Goal: Information Seeking & Learning: Find specific fact

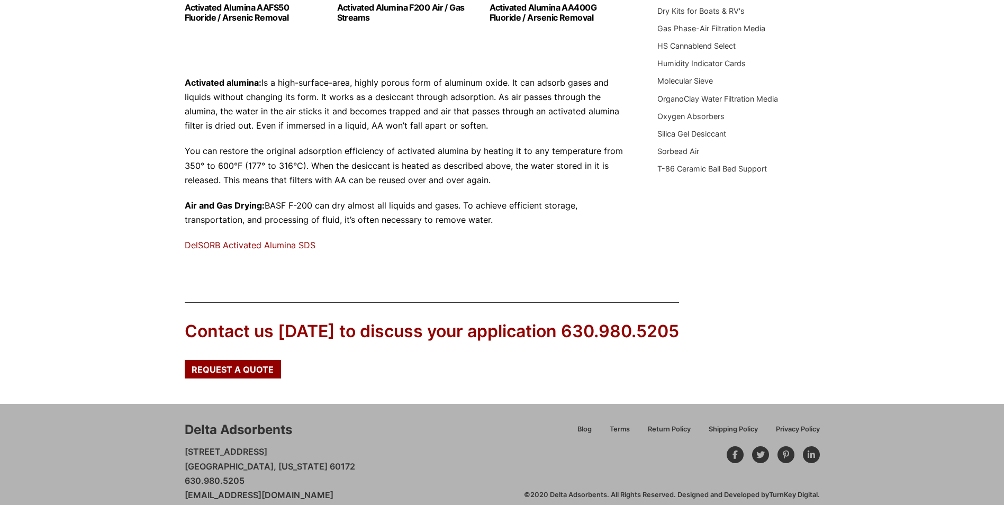
scroll to position [332, 0]
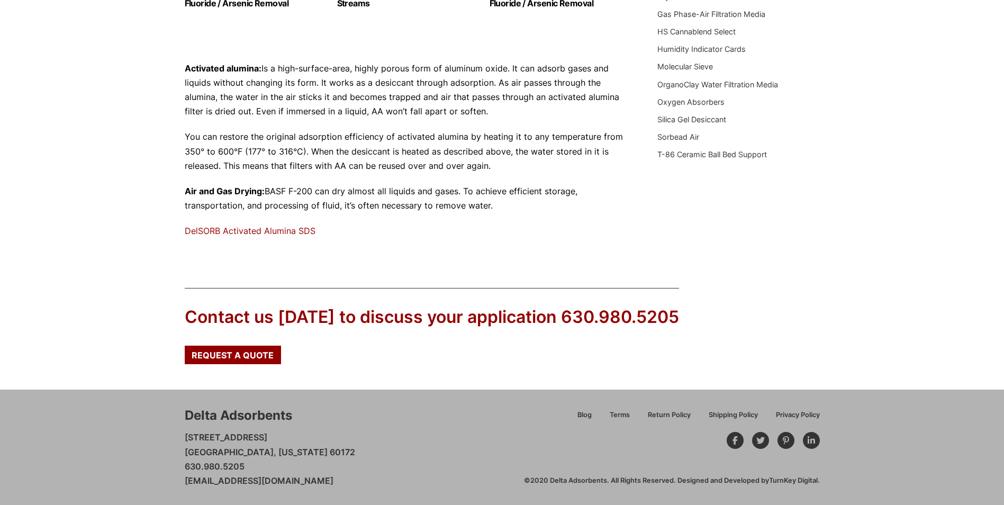
click at [243, 226] on link "DelSORB Activated Alumina SDS" at bounding box center [250, 230] width 131 height 11
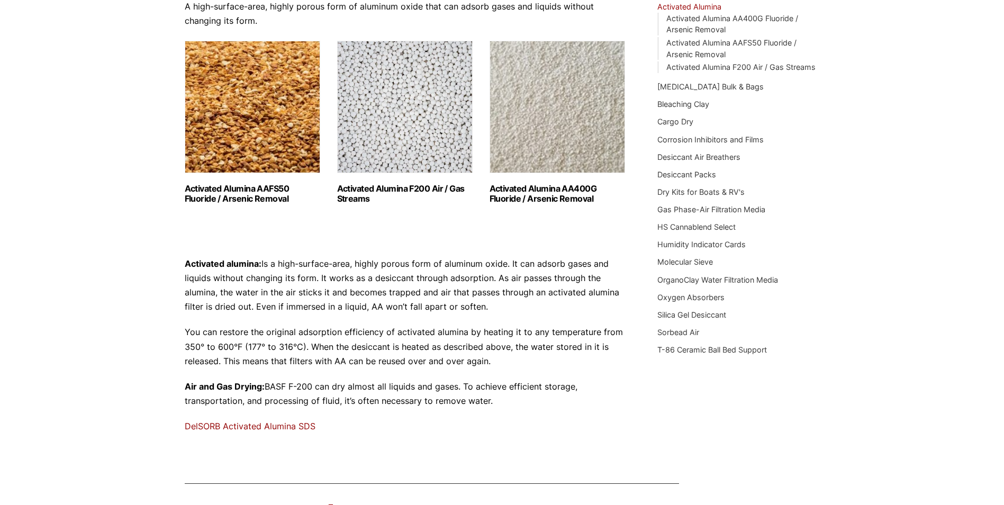
scroll to position [14, 0]
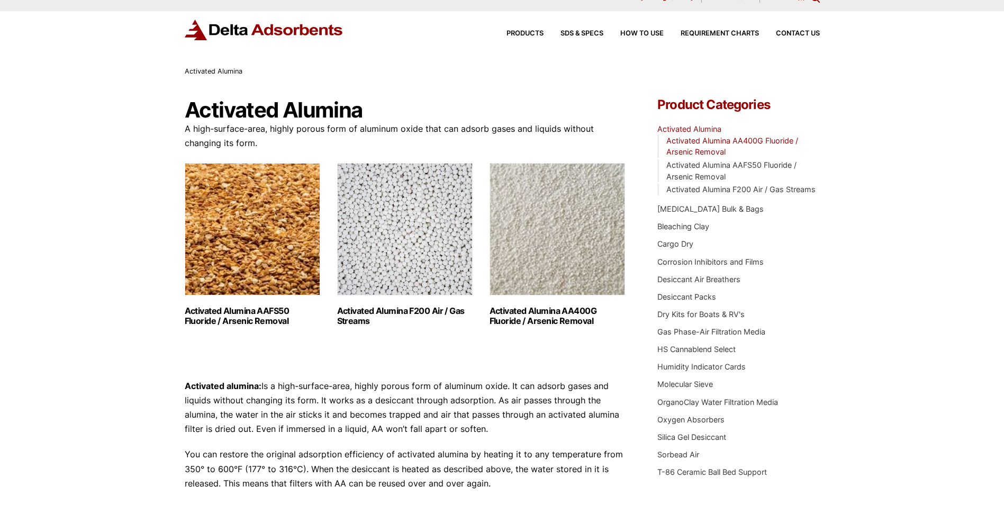
click at [711, 136] on link "Activated Alumina AA400G Fluoride / Arsenic Removal" at bounding box center [732, 146] width 132 height 21
click at [582, 32] on span "SDS & SPECS" at bounding box center [581, 33] width 43 height 7
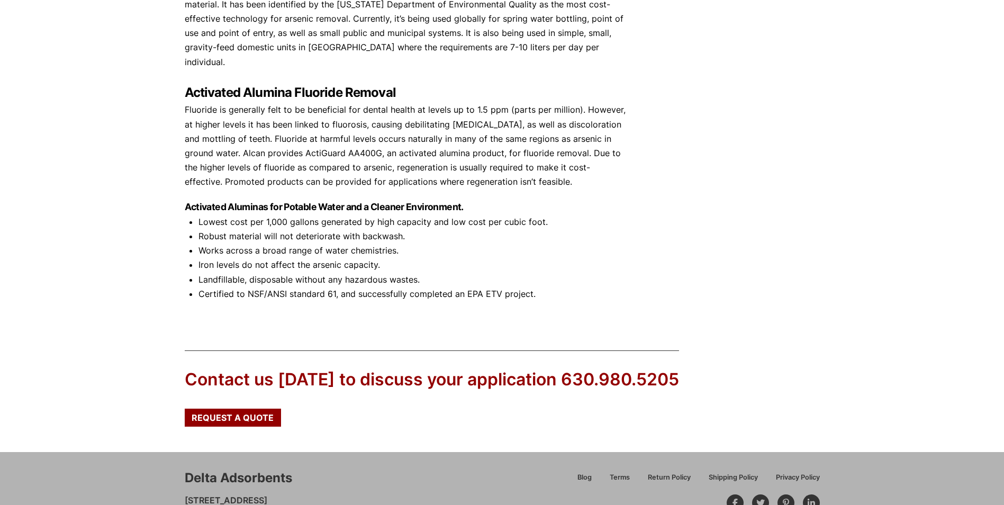
scroll to position [704, 0]
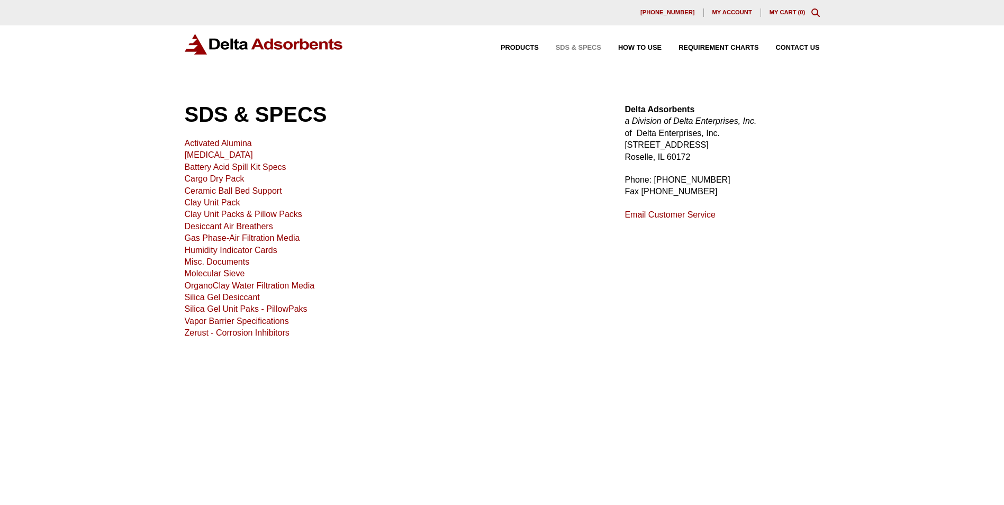
click at [227, 141] on link "Activated Alumina" at bounding box center [218, 143] width 67 height 9
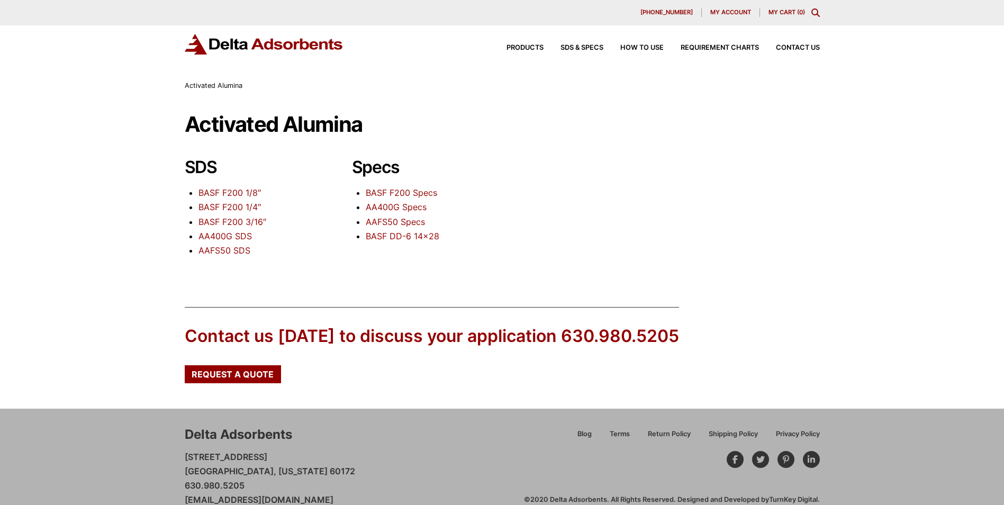
click at [242, 194] on link "BASF F200 1/8″" at bounding box center [229, 192] width 62 height 11
click at [382, 193] on link "BASF F200 Specs" at bounding box center [401, 192] width 71 height 11
click at [396, 205] on link "AA400G Specs" at bounding box center [396, 207] width 61 height 11
click at [224, 232] on link "AA400G SDS" at bounding box center [224, 236] width 53 height 11
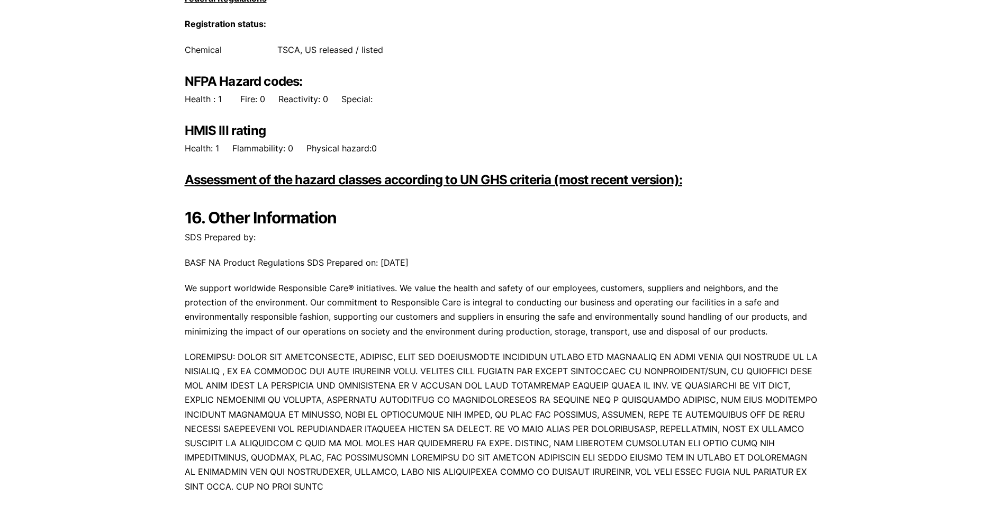
scroll to position [5713, 0]
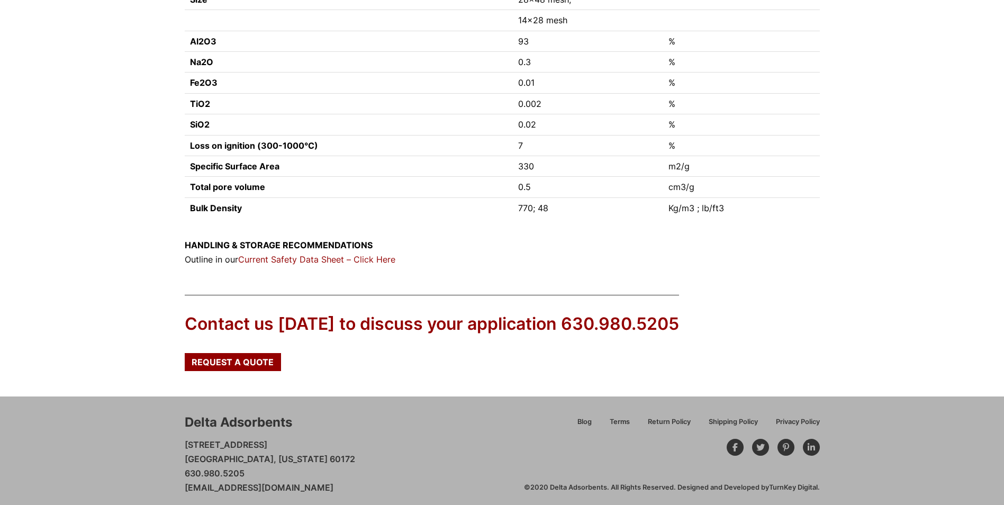
scroll to position [337, 0]
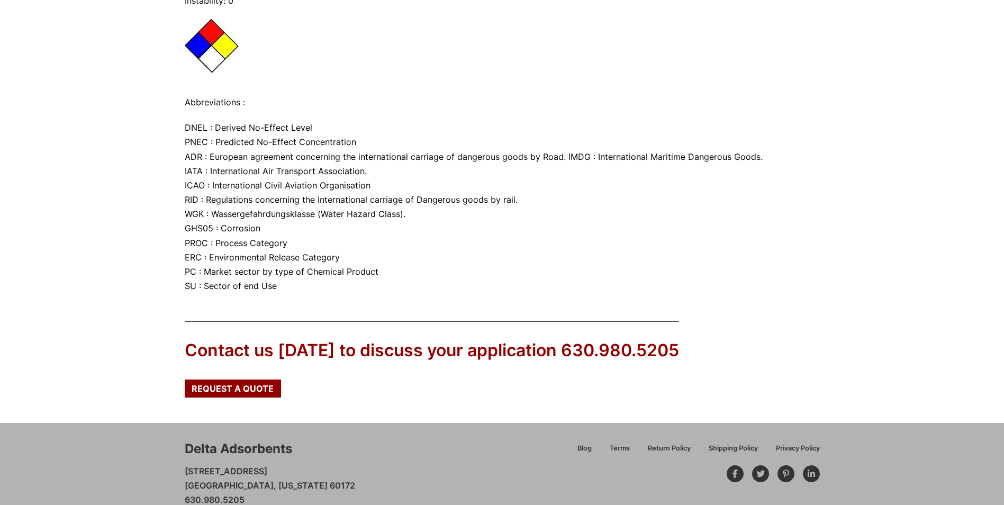
scroll to position [7194, 0]
